Goal: Task Accomplishment & Management: Complete application form

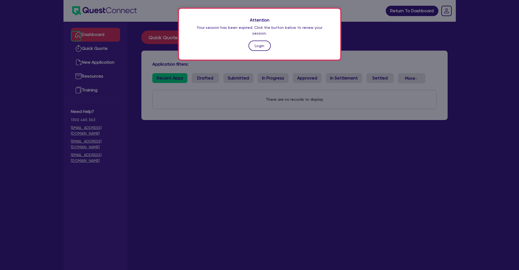
click at [262, 44] on link "Login" at bounding box center [259, 46] width 22 height 10
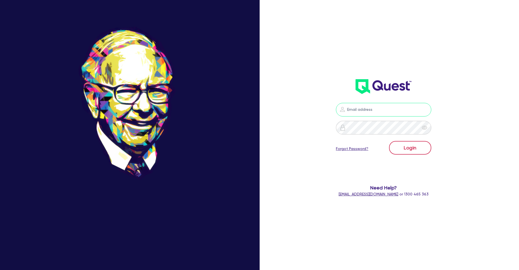
type input "[PERSON_NAME][EMAIL_ADDRESS][PERSON_NAME][DOMAIN_NAME]"
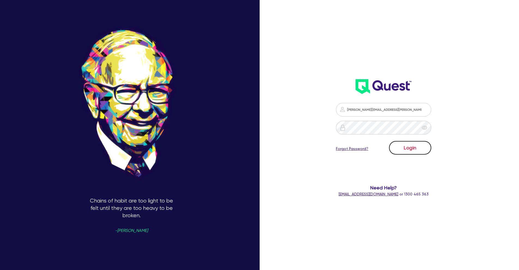
click at [375, 145] on button "Login" at bounding box center [410, 148] width 42 height 14
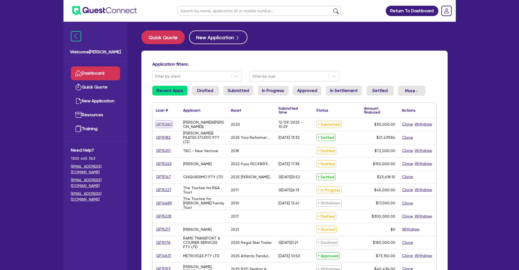
click at [162, 123] on link "QF15260" at bounding box center [164, 124] width 16 height 6
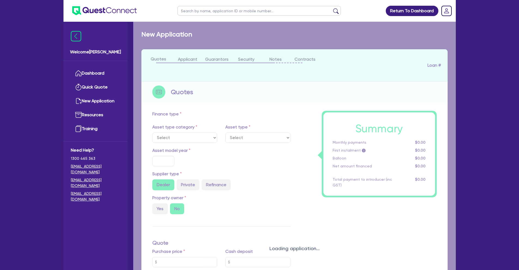
select select "CARS_AND_LIGHT_TRUCKS"
type input "2020"
radio input "false"
radio input "true"
type input "30,000"
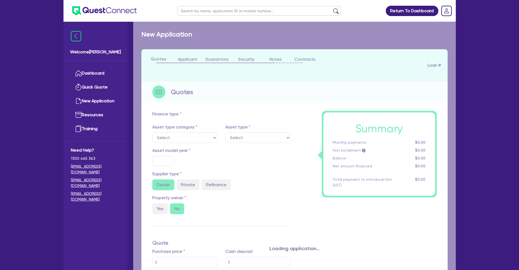
type input "35"
type input "10,500"
type input "5"
type input "1,500"
type input "17"
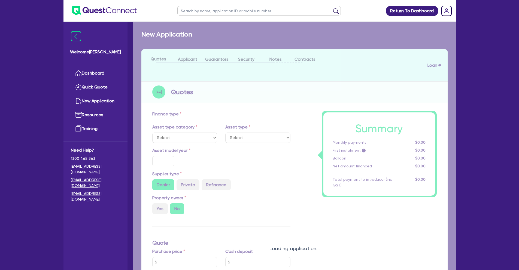
type input "900"
select select "PASSENGER_VEHICLES"
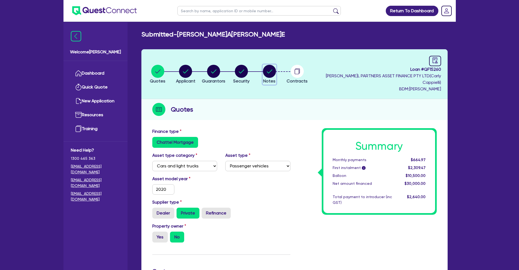
click at [272, 69] on icon "button" at bounding box center [269, 71] width 5 height 4
select select "Quest Finance - Own Book"
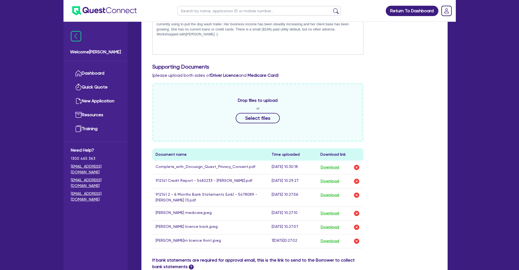
scroll to position [205, 0]
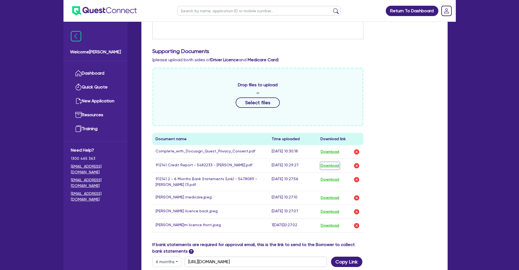
click at [326, 162] on button "Download" at bounding box center [329, 165] width 19 height 7
click at [337, 176] on button "Download" at bounding box center [329, 179] width 19 height 7
click at [81, 73] on link "Dashboard" at bounding box center [95, 73] width 49 height 14
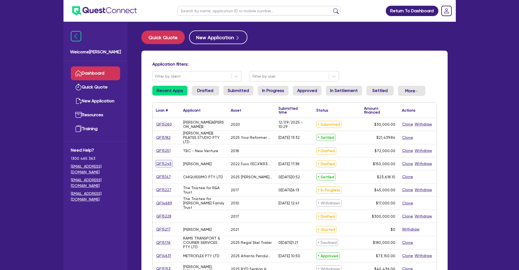
click at [162, 164] on link "QF15245" at bounding box center [164, 164] width 16 height 6
select select "CARS_AND_LIGHT_TRUCKS"
select select "LIGHT_TRUCKS"
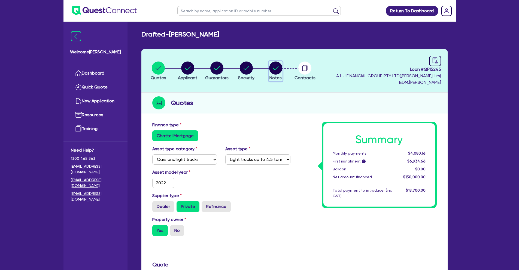
drag, startPoint x: 275, startPoint y: 69, endPoint x: 272, endPoint y: 71, distance: 3.4
click at [275, 69] on icon "button" at bounding box center [275, 68] width 5 height 4
select select "Quest Finance - Own Book"
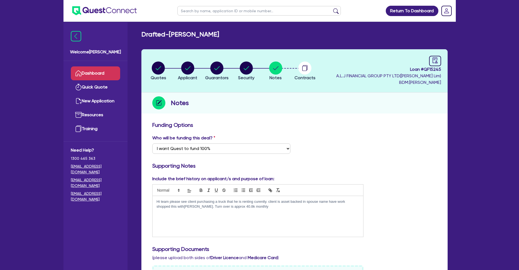
click at [97, 68] on link "Dashboard" at bounding box center [95, 73] width 49 height 14
